Goal: Task Accomplishment & Management: Manage account settings

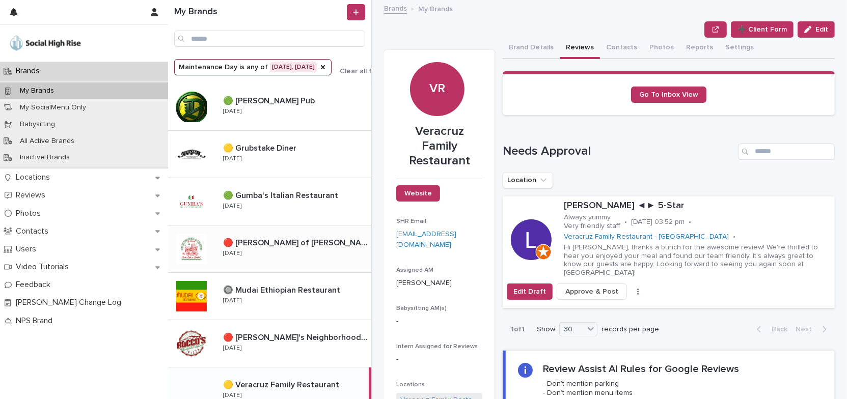
scroll to position [73, 0]
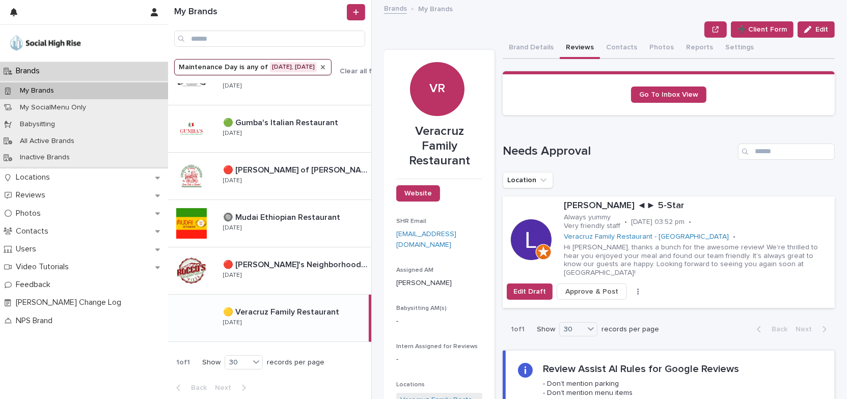
click at [321, 63] on icon "Maintenance Day" at bounding box center [323, 67] width 8 height 8
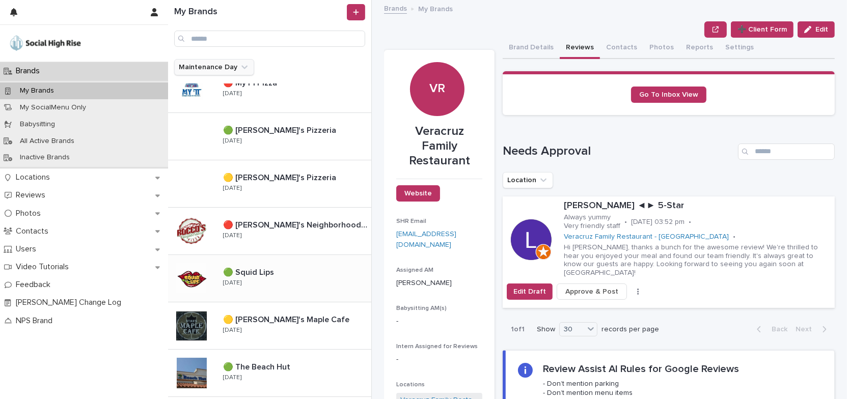
scroll to position [687, 0]
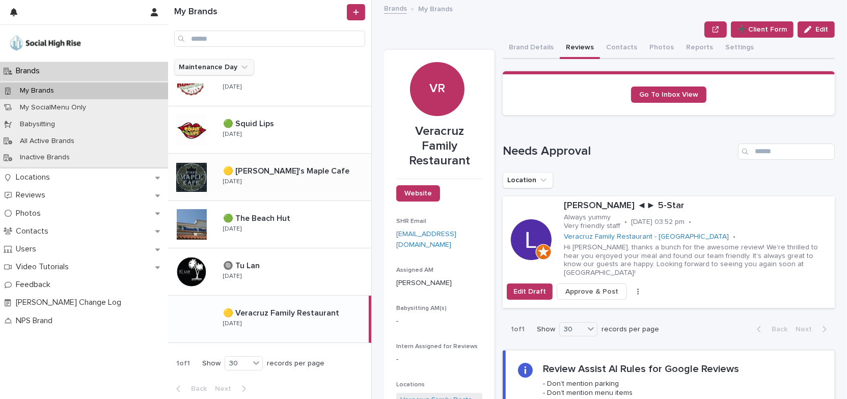
click at [319, 172] on p at bounding box center [295, 171] width 144 height 10
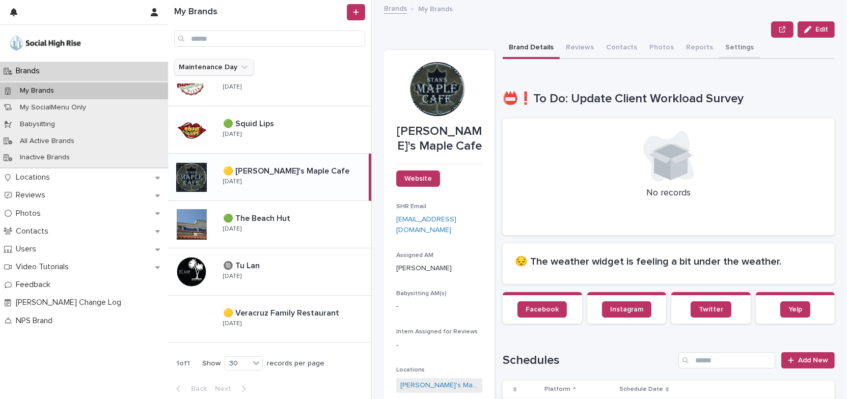
click at [725, 48] on button "Settings" at bounding box center [739, 48] width 41 height 21
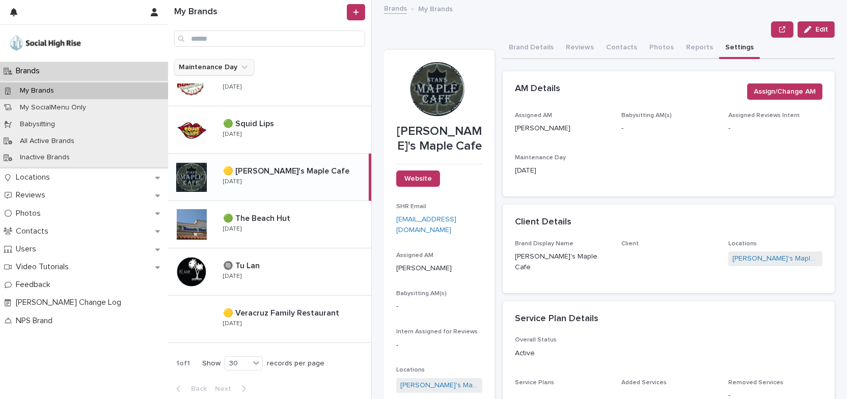
scroll to position [231, 0]
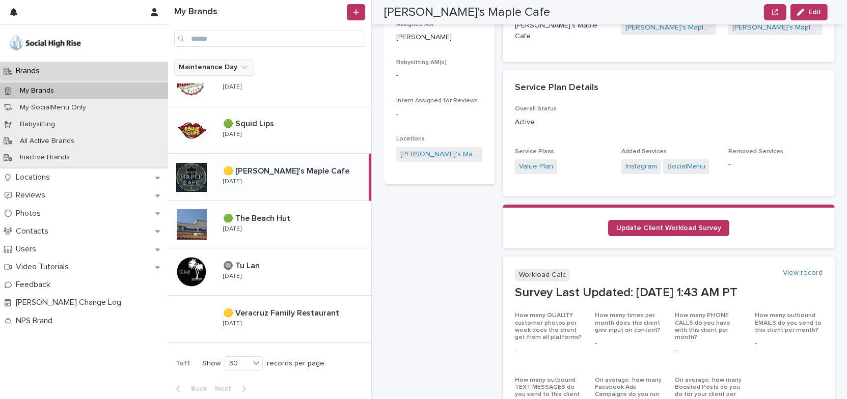
click at [438, 155] on link "[PERSON_NAME]'s Maple Cafe" at bounding box center [439, 154] width 78 height 11
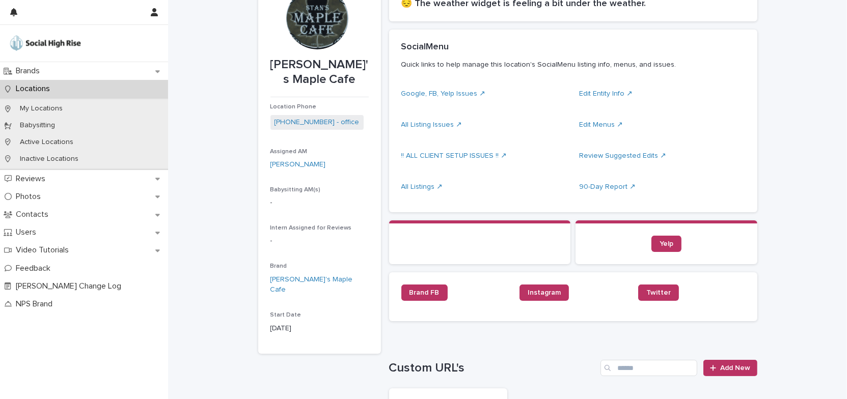
scroll to position [185, 0]
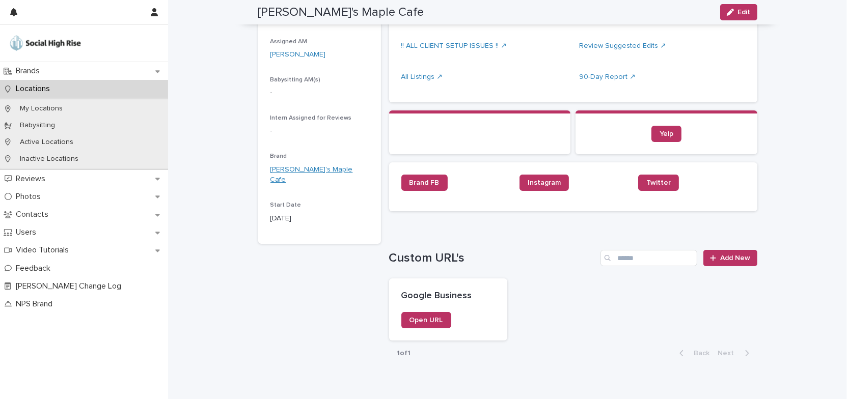
click at [315, 164] on link "[PERSON_NAME]'s Maple Cafe" at bounding box center [319, 174] width 98 height 21
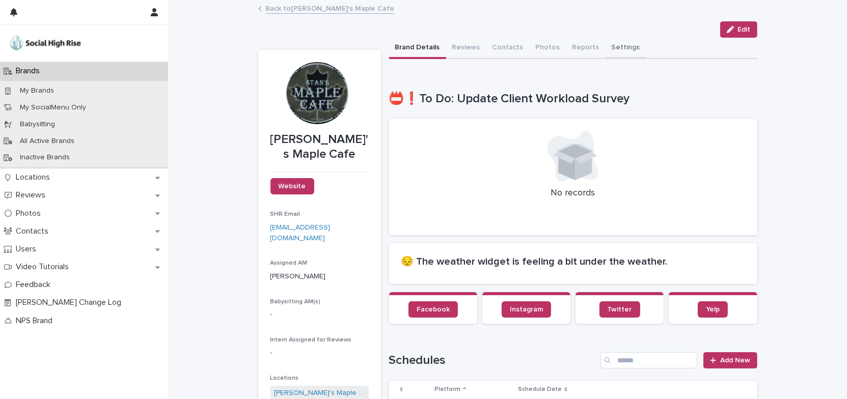
click at [606, 46] on button "Settings" at bounding box center [625, 48] width 41 height 21
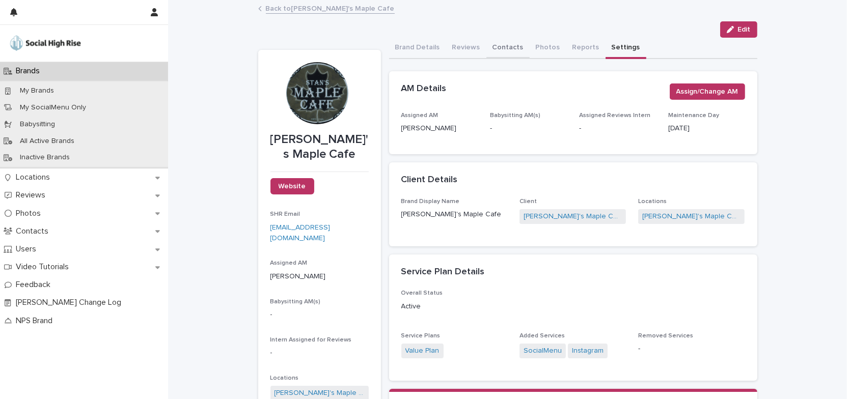
click at [502, 48] on button "Contacts" at bounding box center [507, 48] width 43 height 21
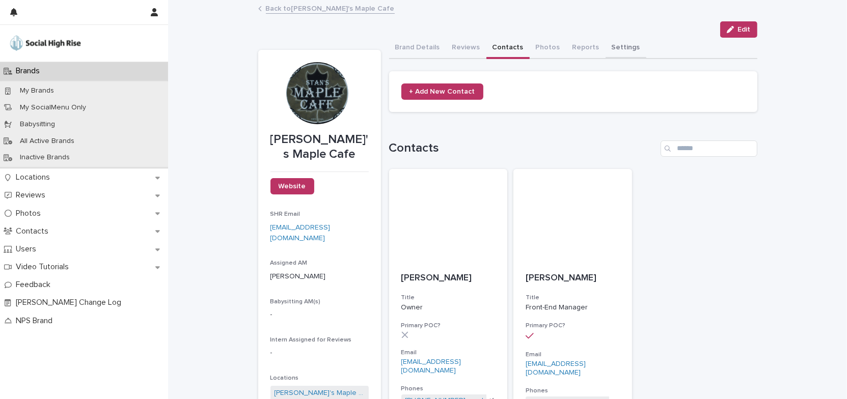
click at [614, 48] on button "Settings" at bounding box center [625, 48] width 41 height 21
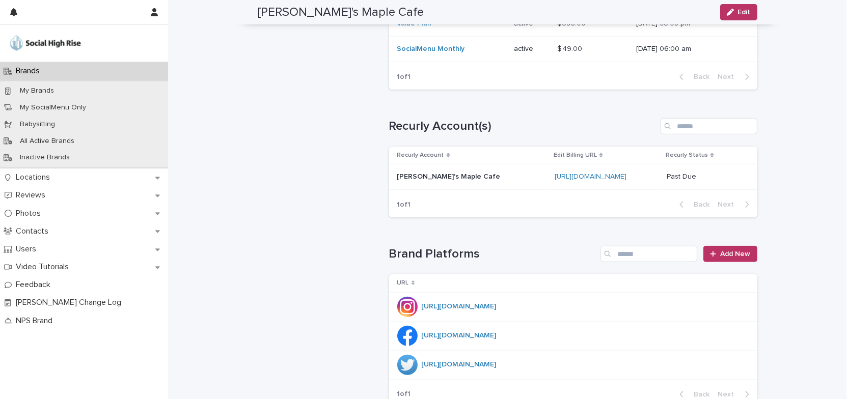
scroll to position [740, 0]
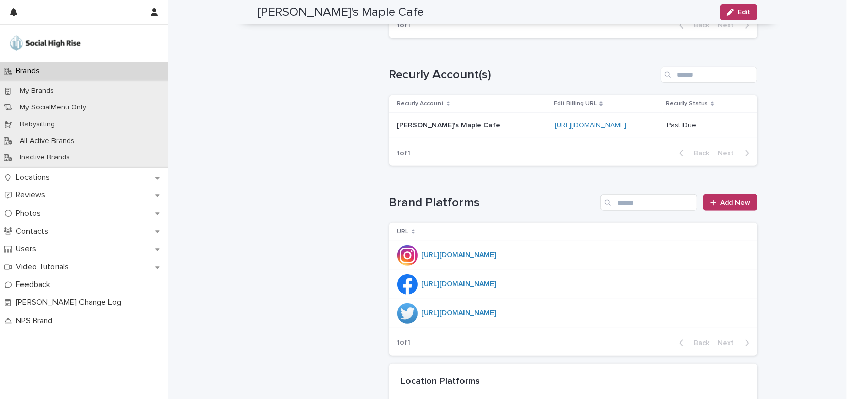
click at [557, 128] on div "[URL][DOMAIN_NAME]" at bounding box center [606, 125] width 104 height 9
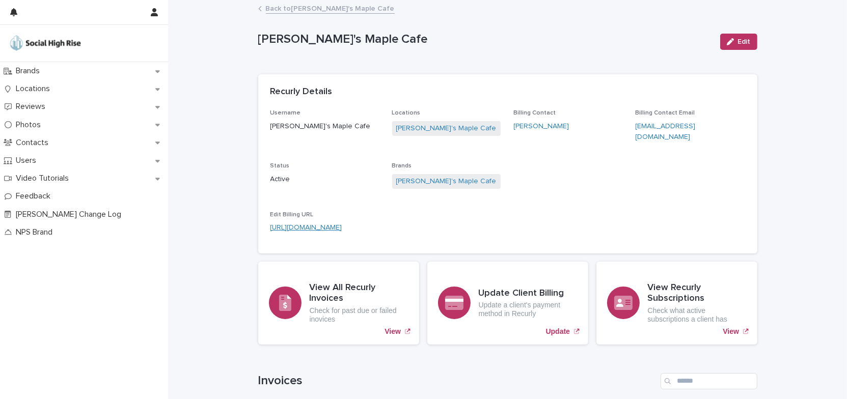
click at [342, 224] on link "[URL][DOMAIN_NAME]" at bounding box center [306, 227] width 72 height 7
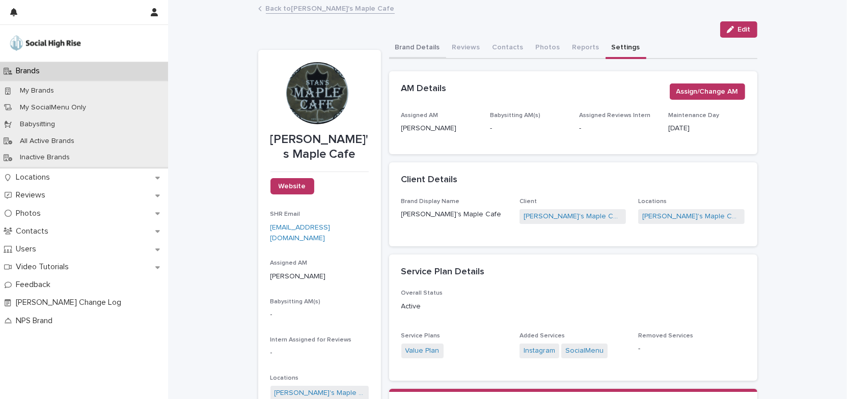
click at [416, 45] on button "Brand Details" at bounding box center [417, 48] width 57 height 21
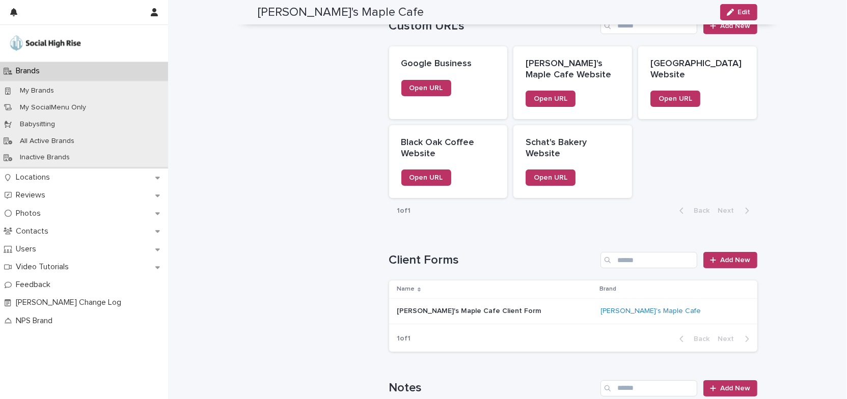
scroll to position [833, 0]
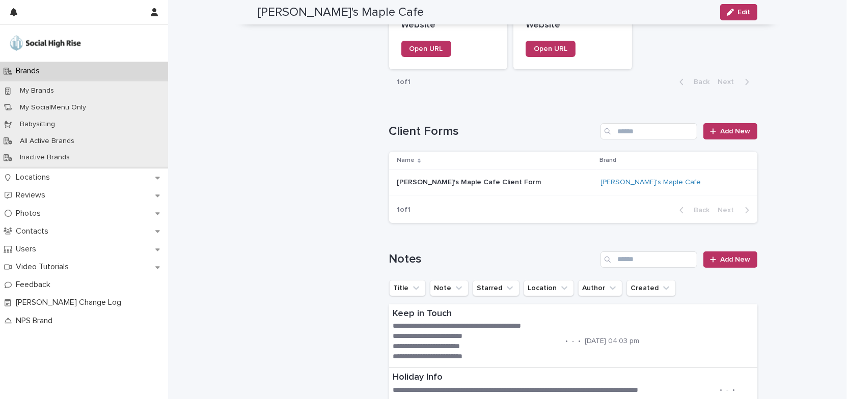
click at [518, 178] on p at bounding box center [495, 182] width 196 height 9
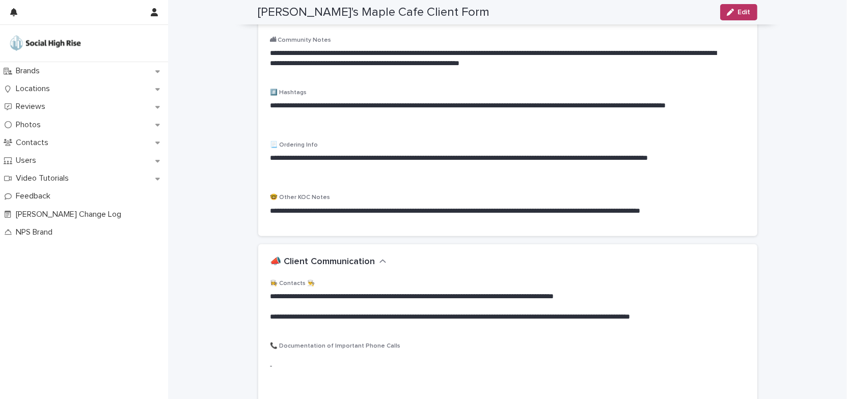
scroll to position [269, 0]
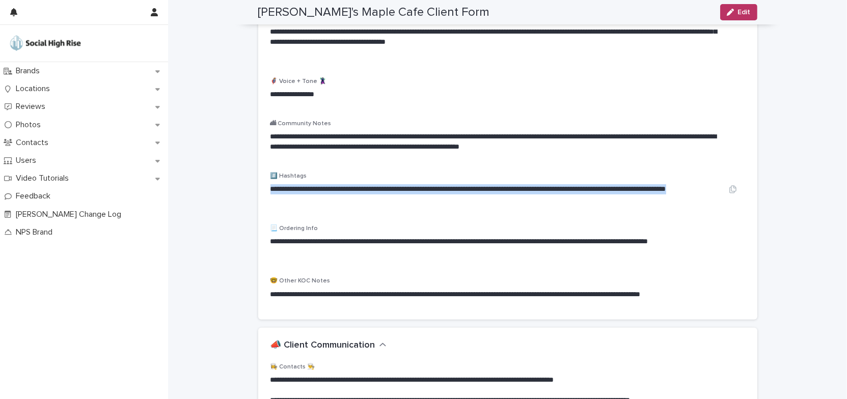
drag, startPoint x: 266, startPoint y: 189, endPoint x: 408, endPoint y: 199, distance: 141.9
click at [408, 199] on p "**********" at bounding box center [495, 194] width 450 height 20
copy p "**********"
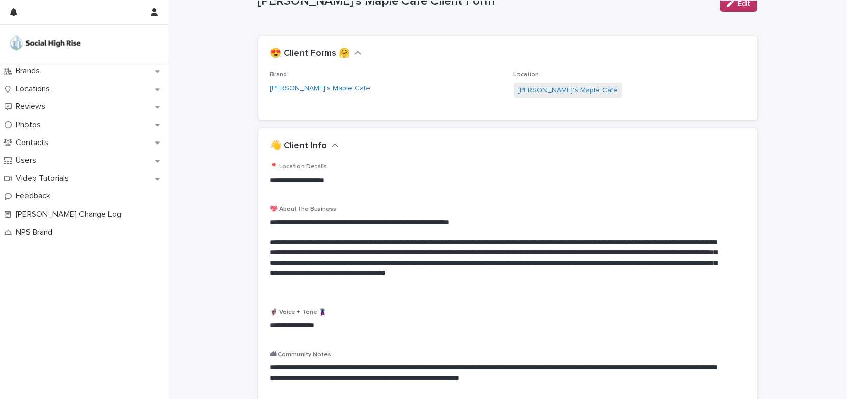
scroll to position [0, 0]
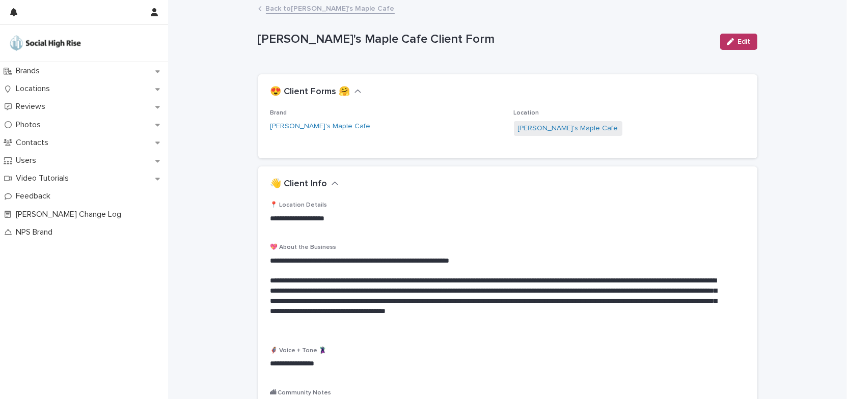
click at [294, 11] on link "Back to Stan's Maple Cafe" at bounding box center [330, 8] width 129 height 12
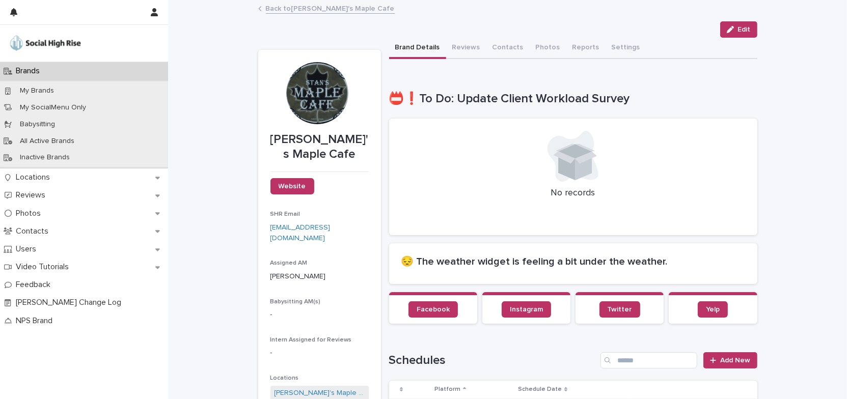
click at [295, 10] on link "Back to Stan's Maple Cafe" at bounding box center [330, 8] width 129 height 12
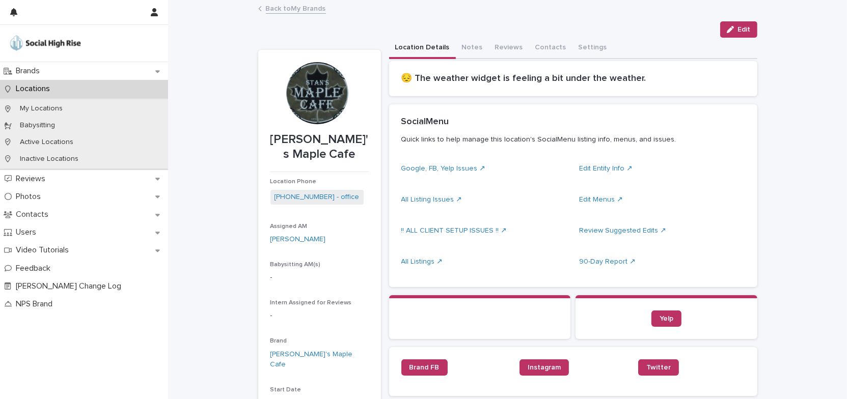
click at [309, 10] on link "Back to My Brands" at bounding box center [296, 8] width 60 height 12
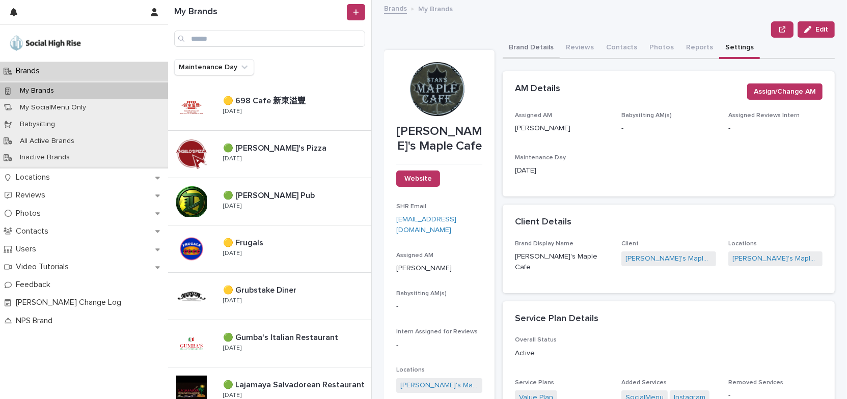
click at [530, 45] on button "Brand Details" at bounding box center [531, 48] width 57 height 21
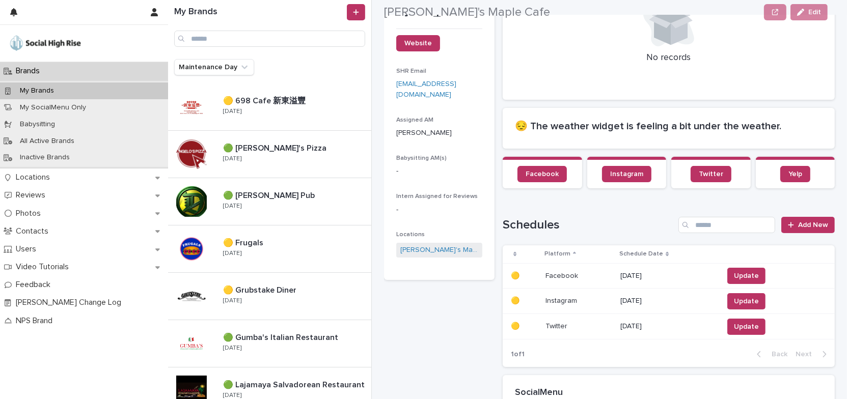
scroll to position [138, 0]
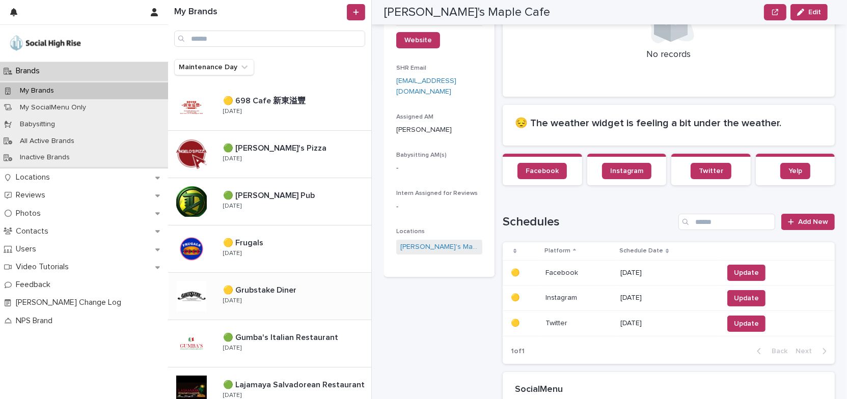
drag, startPoint x: 282, startPoint y: 298, endPoint x: 300, endPoint y: 283, distance: 24.3
click at [282, 298] on div "🟡 Grubstake Diner 🟡 Grubstake Diner Friday" at bounding box center [293, 297] width 156 height 30
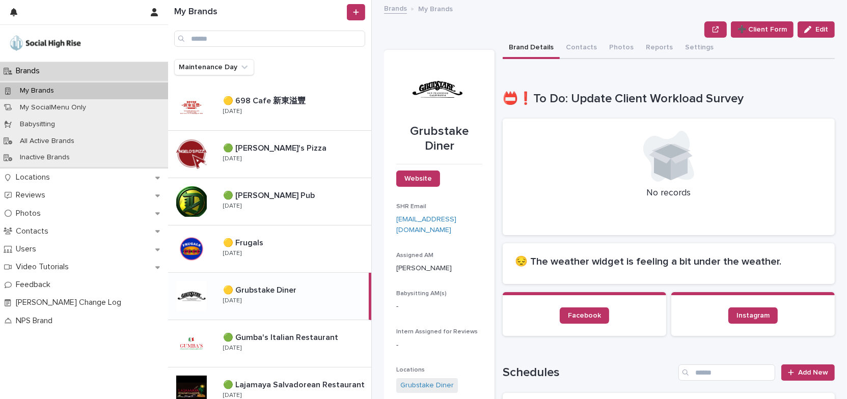
scroll to position [138, 0]
